Goal: Task Accomplishment & Management: Use online tool/utility

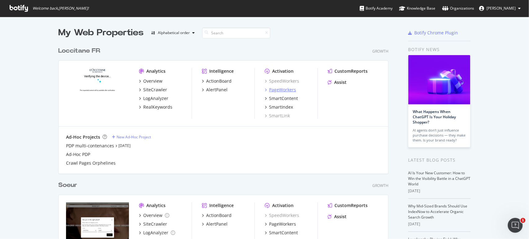
click at [287, 88] on div "PageWorkers" at bounding box center [282, 90] width 27 height 6
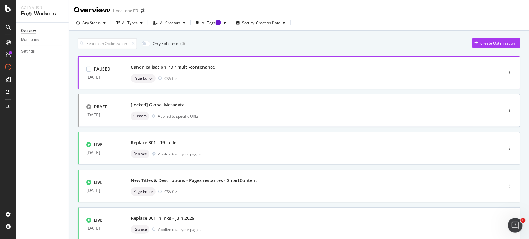
click at [264, 70] on div "Canonicalisation PDP multi-contenance" at bounding box center [304, 67] width 346 height 9
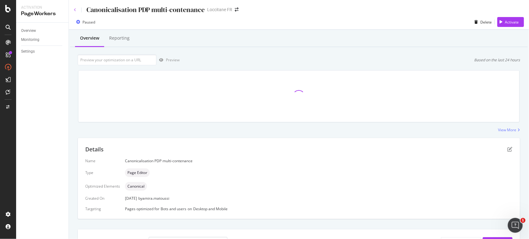
click at [75, 9] on icon at bounding box center [75, 10] width 2 height 4
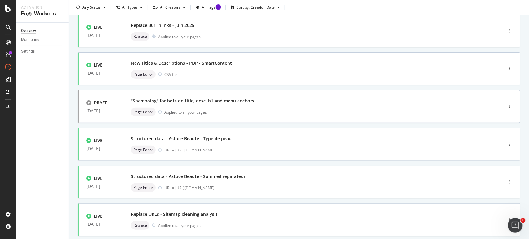
scroll to position [230, 0]
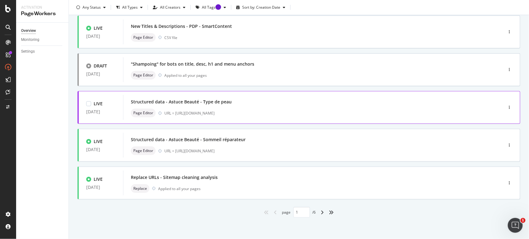
click at [311, 99] on div "Structured data - Astuce Beauté - Type de peau" at bounding box center [304, 102] width 346 height 9
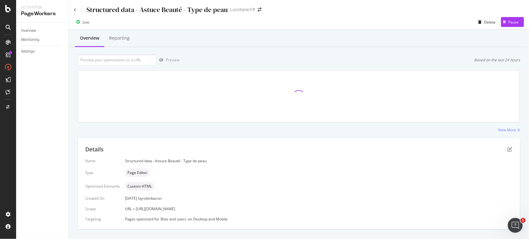
scroll to position [12, 0]
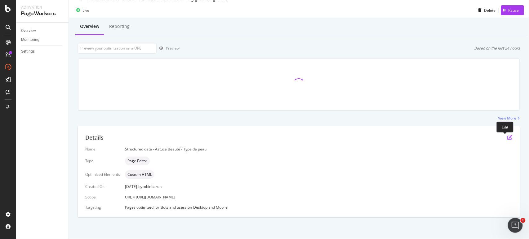
click at [508, 137] on icon "pen-to-square" at bounding box center [510, 137] width 5 height 5
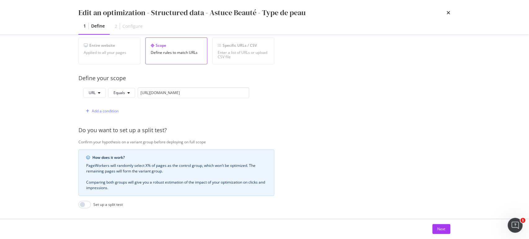
scroll to position [144, 0]
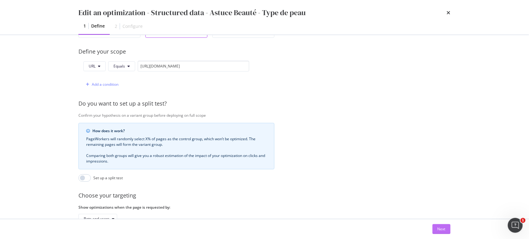
click at [444, 229] on div "Next" at bounding box center [442, 229] width 8 height 5
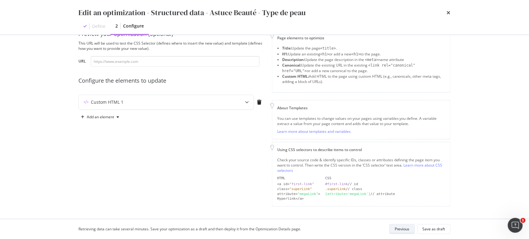
scroll to position [16, 0]
click at [242, 108] on div "modal" at bounding box center [247, 104] width 14 height 14
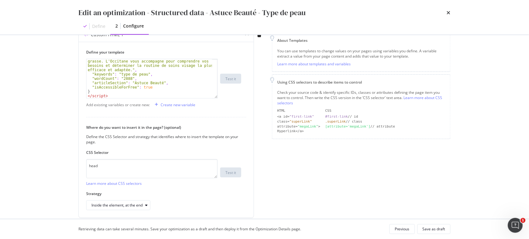
scroll to position [93, 0]
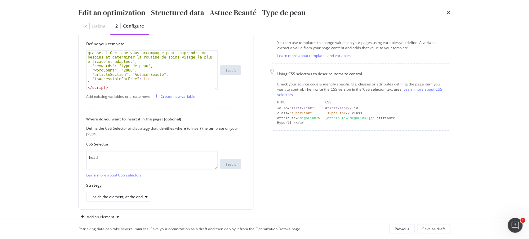
click at [450, 12] on icon "times" at bounding box center [449, 12] width 4 height 5
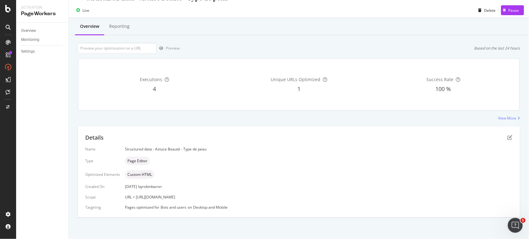
scroll to position [0, 0]
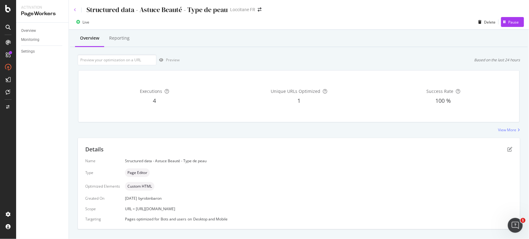
click at [76, 10] on icon at bounding box center [75, 10] width 2 height 4
